Goal: Navigation & Orientation: Find specific page/section

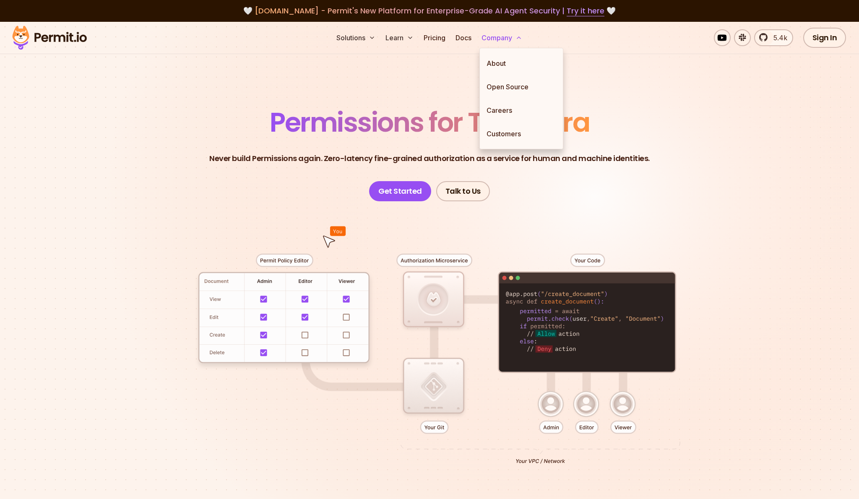
click at [506, 42] on button "Company" at bounding box center [501, 37] width 47 height 17
click at [507, 107] on link "Careers" at bounding box center [521, 110] width 83 height 23
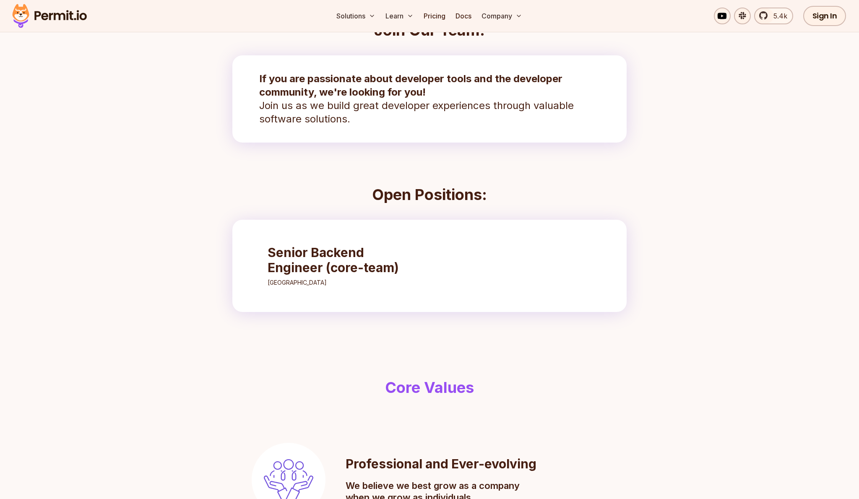
scroll to position [164, 0]
click at [326, 252] on h3 "Senior Backend Engineer (core-team)" at bounding box center [341, 260] width 148 height 30
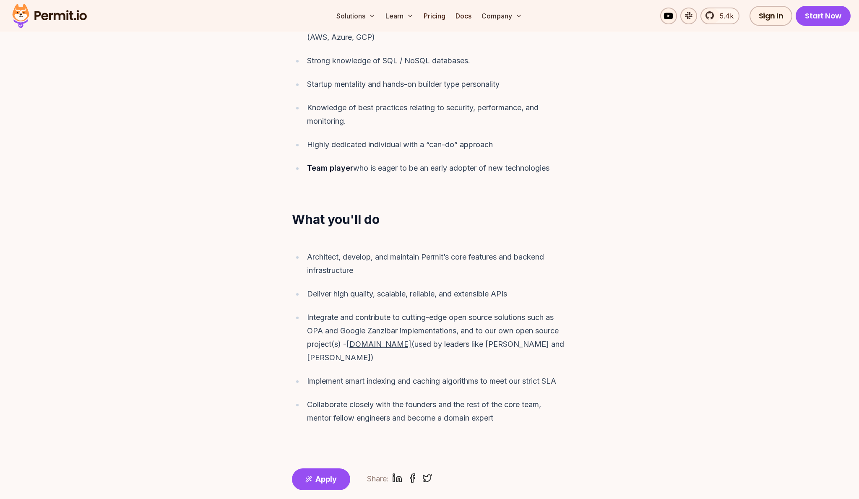
scroll to position [634, 0]
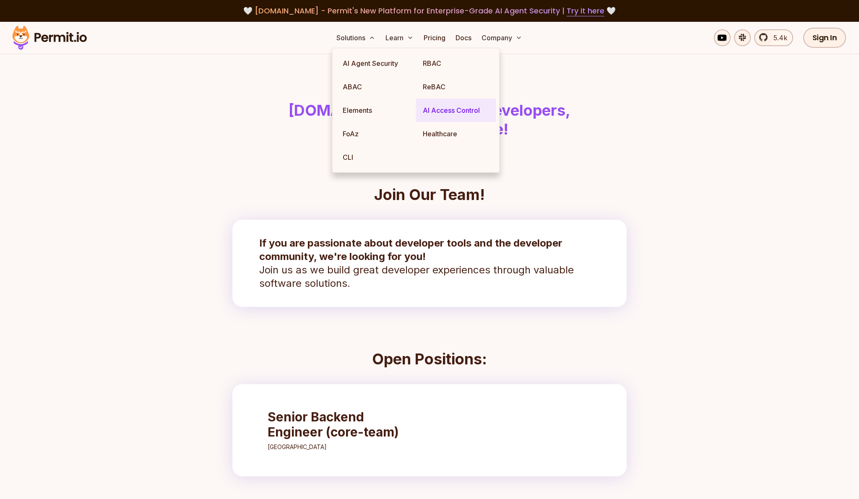
click at [446, 114] on link "AI Access Control" at bounding box center [456, 110] width 80 height 23
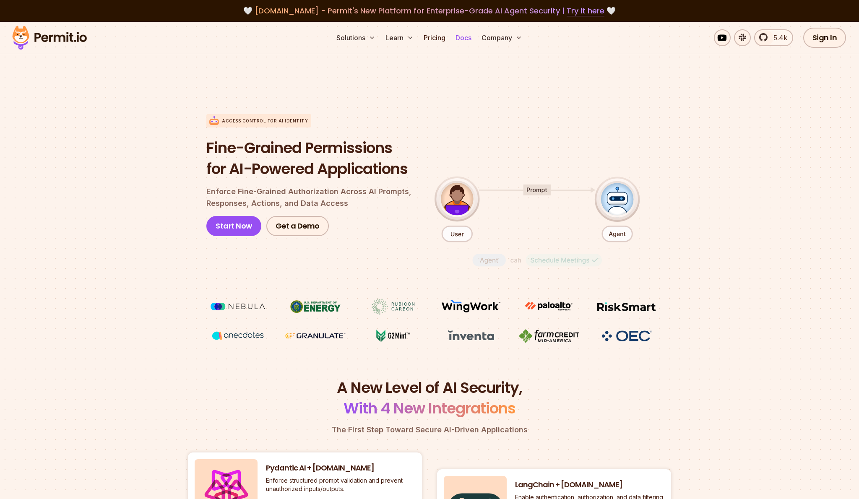
click at [466, 39] on link "Docs" at bounding box center [463, 37] width 23 height 17
